Goal: Task Accomplishment & Management: Manage account settings

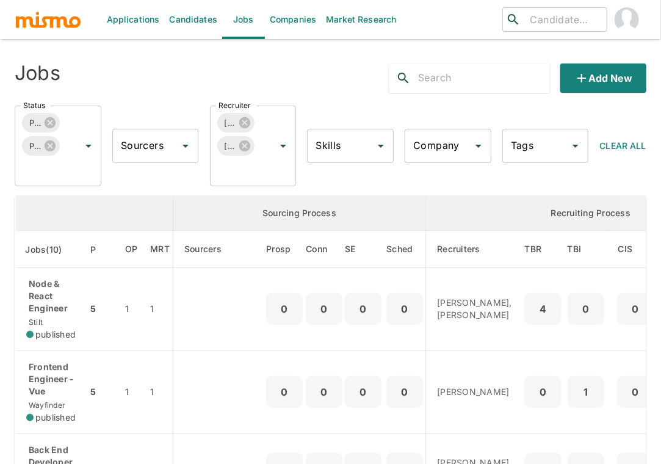
click at [67, 303] on p "Node & React Engineer" at bounding box center [52, 296] width 52 height 37
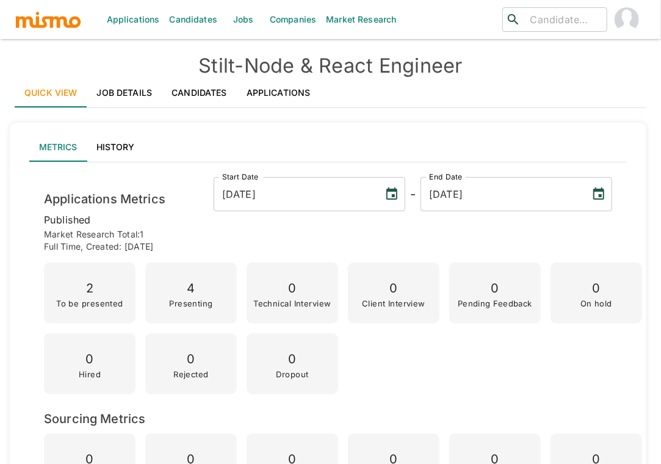
click at [284, 90] on link "Applications" at bounding box center [279, 92] width 84 height 29
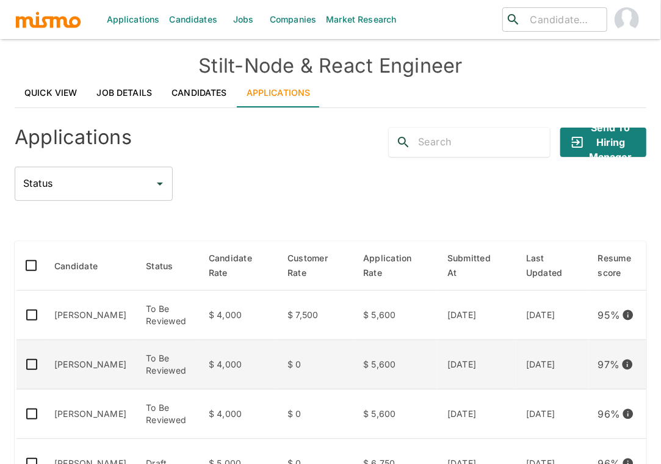
click at [107, 369] on td "[PERSON_NAME]" at bounding box center [91, 364] width 92 height 49
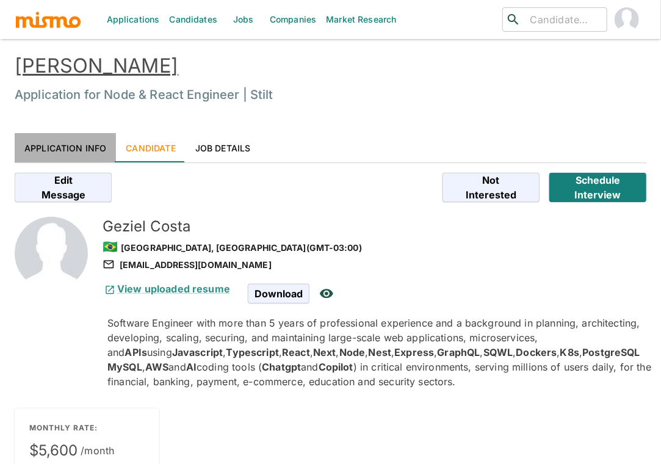
click at [77, 147] on link "Application Info" at bounding box center [65, 147] width 101 height 29
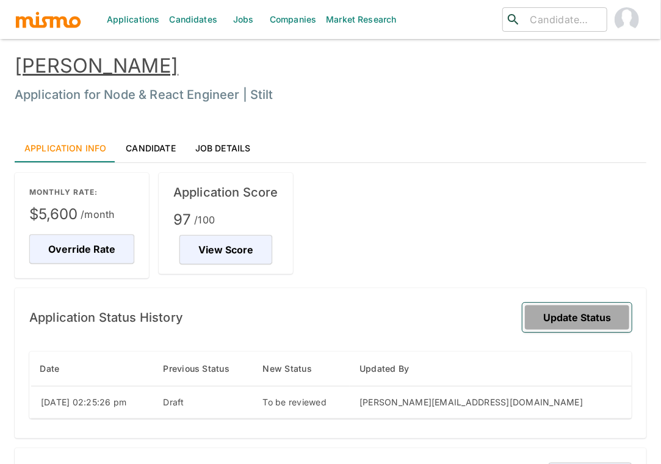
click at [605, 316] on button "Update Status" at bounding box center [576, 317] width 109 height 29
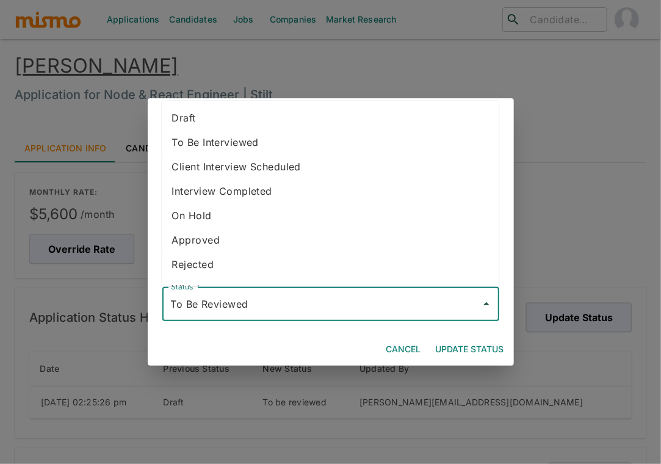
click at [323, 303] on input "To Be Reviewed" at bounding box center [322, 303] width 308 height 23
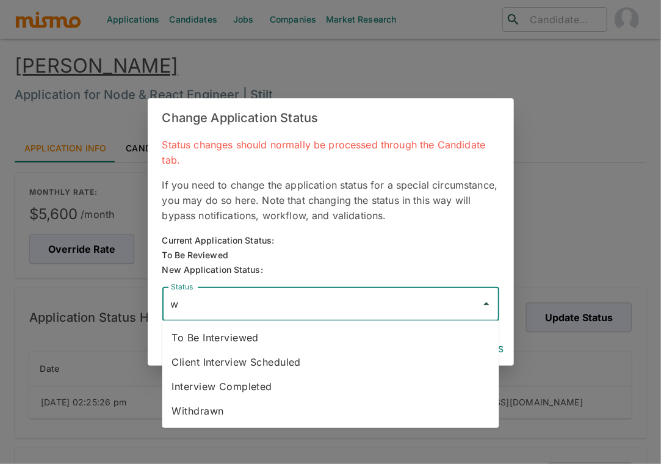
click at [287, 415] on li "Withdrawn" at bounding box center [330, 410] width 337 height 24
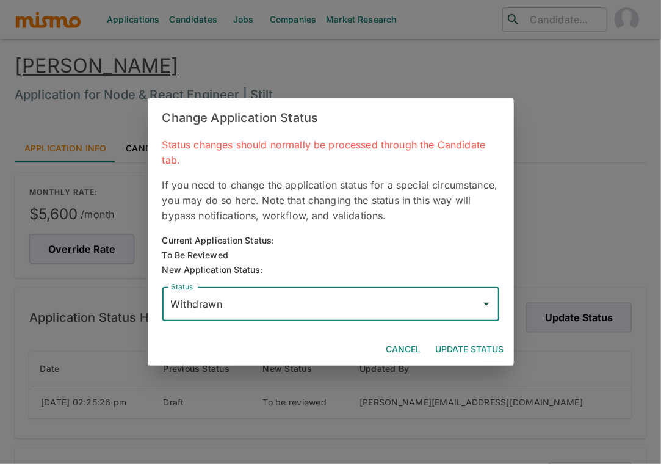
type input "Withdrawn"
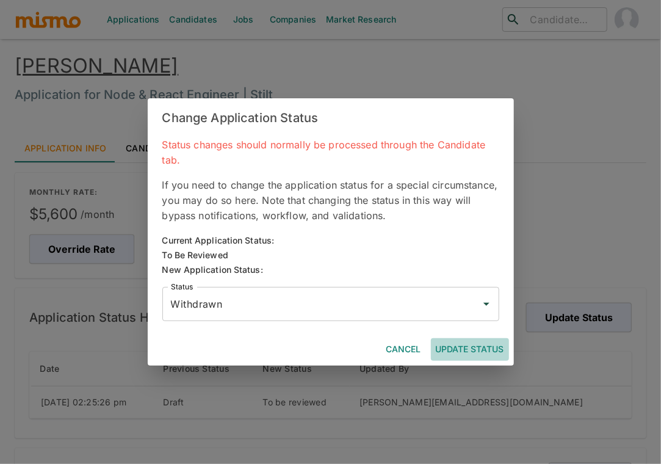
click at [473, 345] on button "Update Status" at bounding box center [470, 349] width 78 height 23
